Goal: Transaction & Acquisition: Purchase product/service

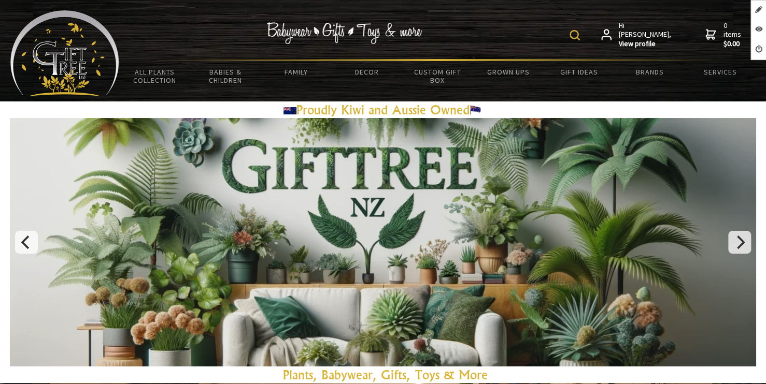
click at [580, 33] on img at bounding box center [574, 35] width 10 height 10
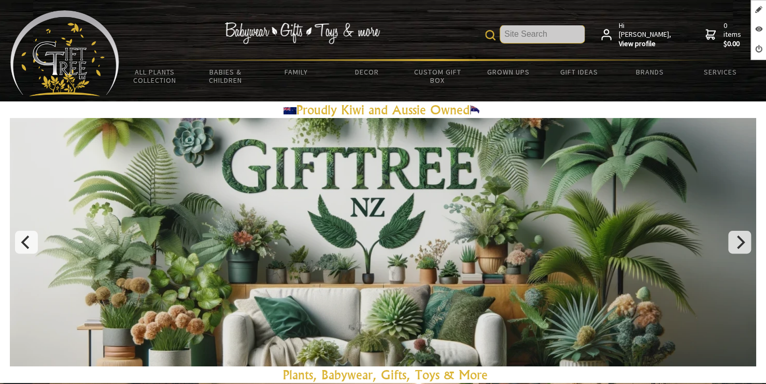
click at [555, 39] on input "text" at bounding box center [542, 34] width 84 height 18
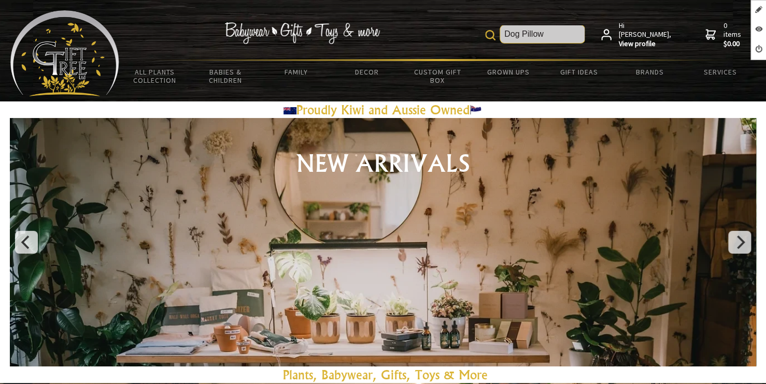
type input "Dog Pillow"
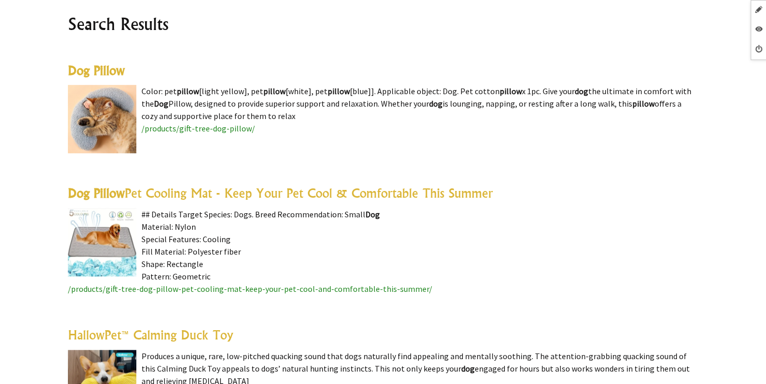
scroll to position [259, 0]
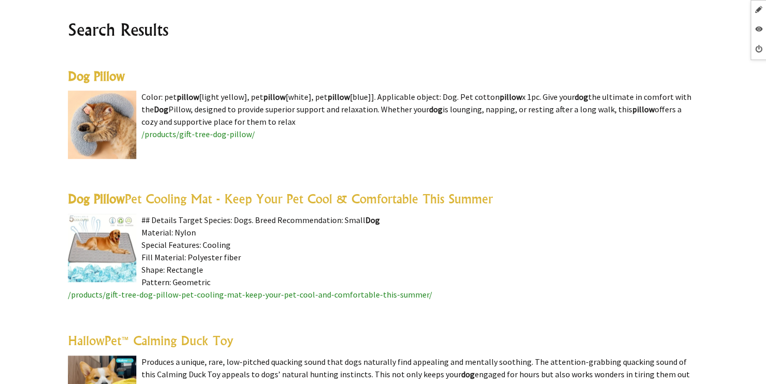
click at [102, 75] on highlight "Dog Pillow" at bounding box center [96, 76] width 57 height 16
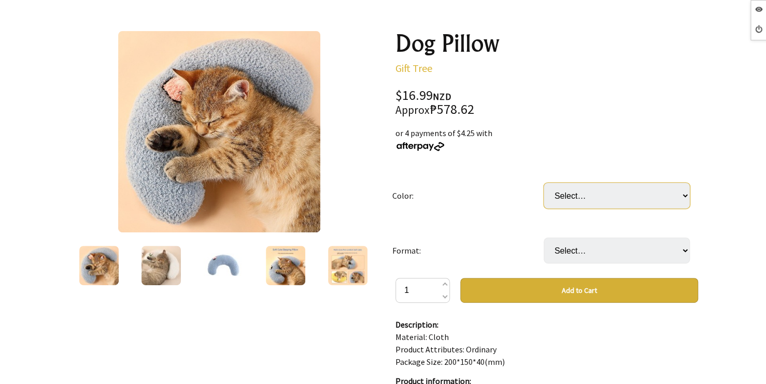
click at [619, 192] on select "Select… Blue Yellow White Peaches" at bounding box center [616, 196] width 146 height 26
drag, startPoint x: 619, startPoint y: 192, endPoint x: 617, endPoint y: 199, distance: 8.0
click at [619, 192] on select "Select… Blue Yellow White Peaches" at bounding box center [616, 196] width 146 height 26
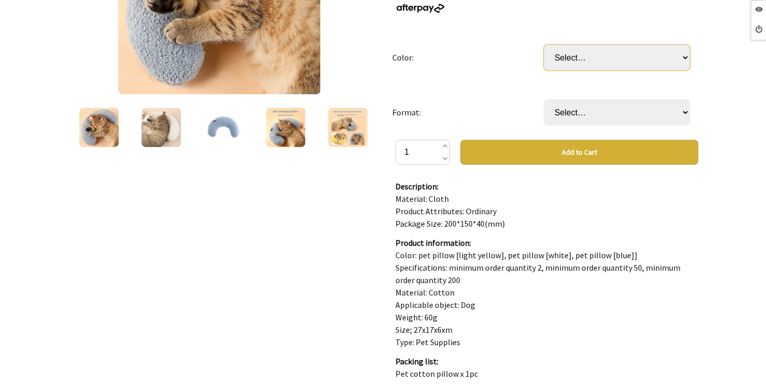
scroll to position [207, 0]
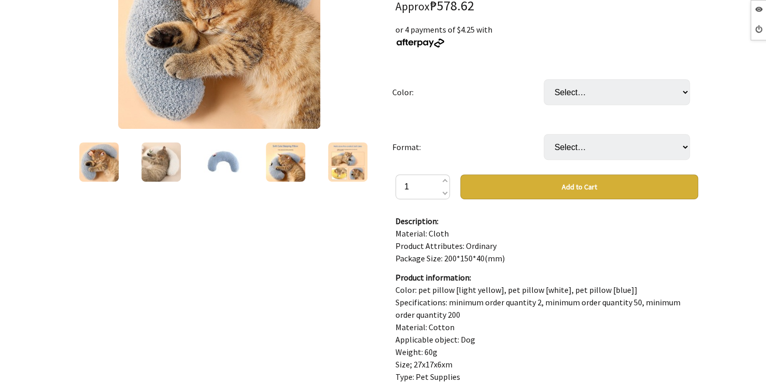
click at [650, 104] on td "Select… Blue Yellow White Peaches" at bounding box center [618, 92] width 151 height 55
click at [648, 87] on select "Select… Blue Yellow White Peaches" at bounding box center [616, 92] width 146 height 26
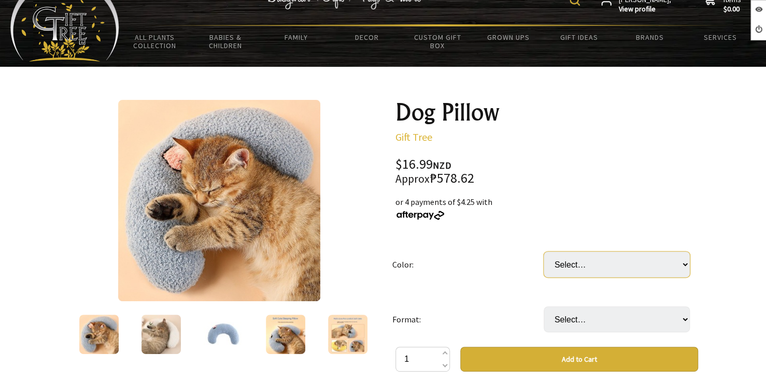
scroll to position [0, 0]
